Goal: Task Accomplishment & Management: Manage account settings

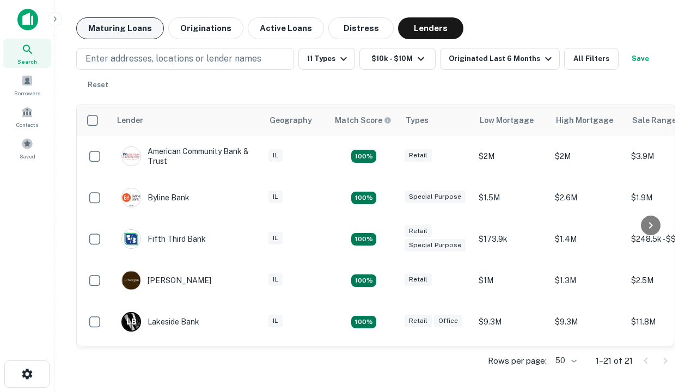
click at [120, 28] on button "Maturing Loans" at bounding box center [120, 28] width 88 height 22
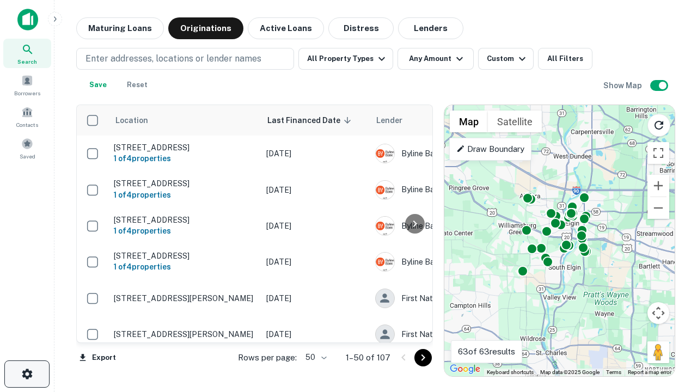
click at [27, 374] on icon "button" at bounding box center [27, 374] width 13 height 13
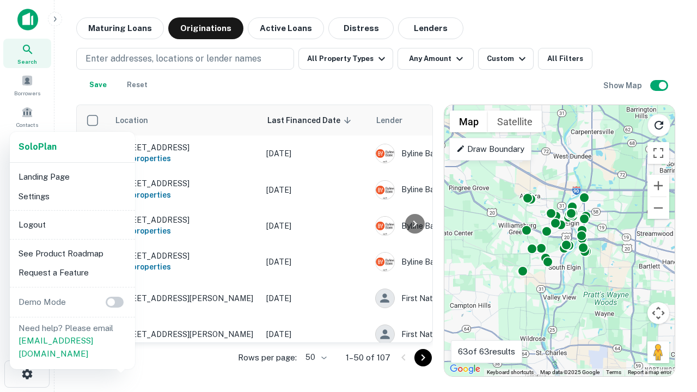
click at [72, 224] on li "Logout" at bounding box center [72, 225] width 117 height 20
